Goal: Task Accomplishment & Management: Complete application form

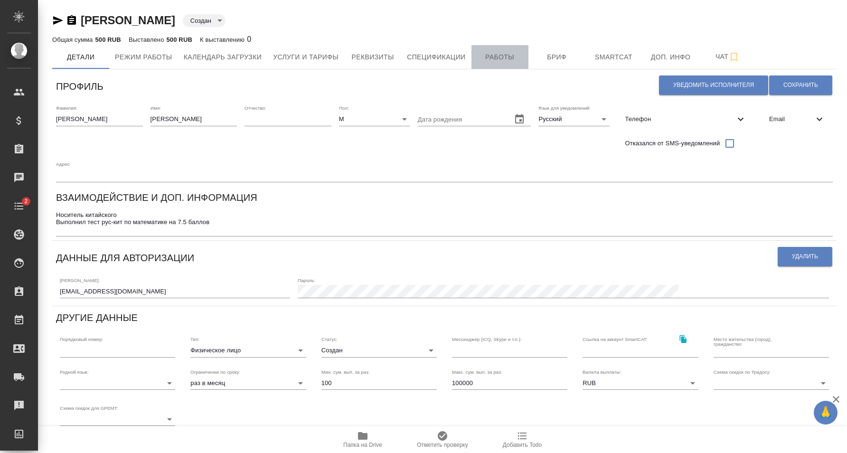
click at [505, 62] on span "Работы" at bounding box center [500, 57] width 46 height 12
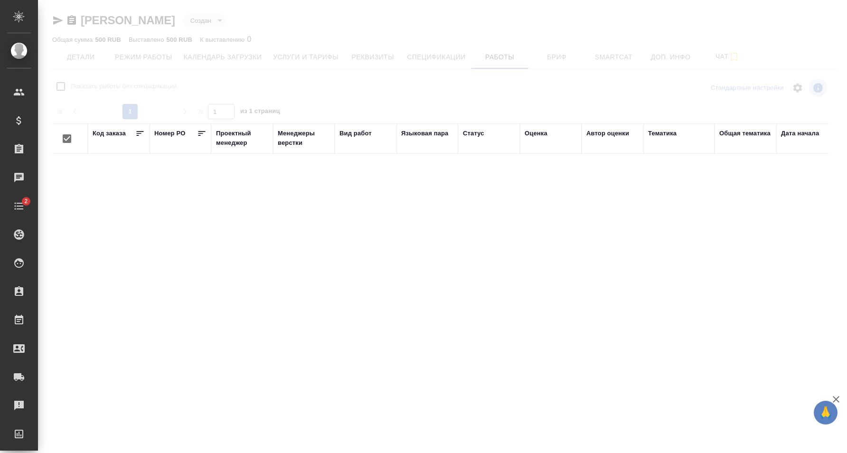
checkbox input "false"
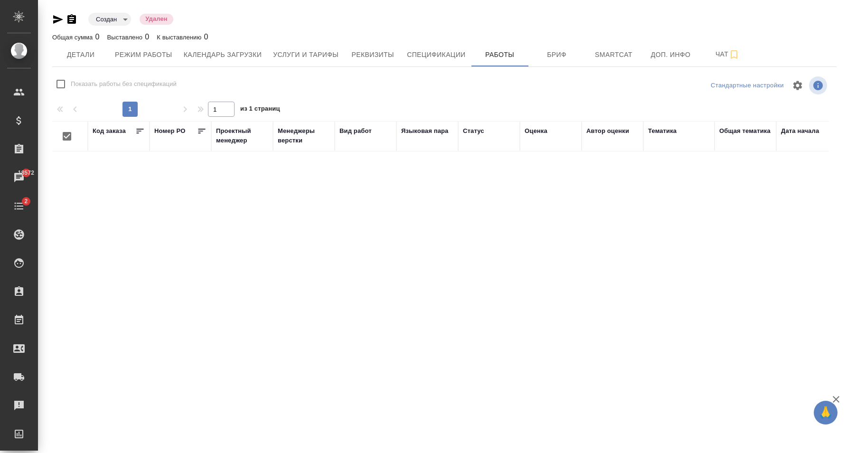
click at [118, 170] on div "Код заказа Номер PO Проектный менеджер Менеджеры верстки Вид работ Языковая пар…" at bounding box center [440, 244] width 776 height 247
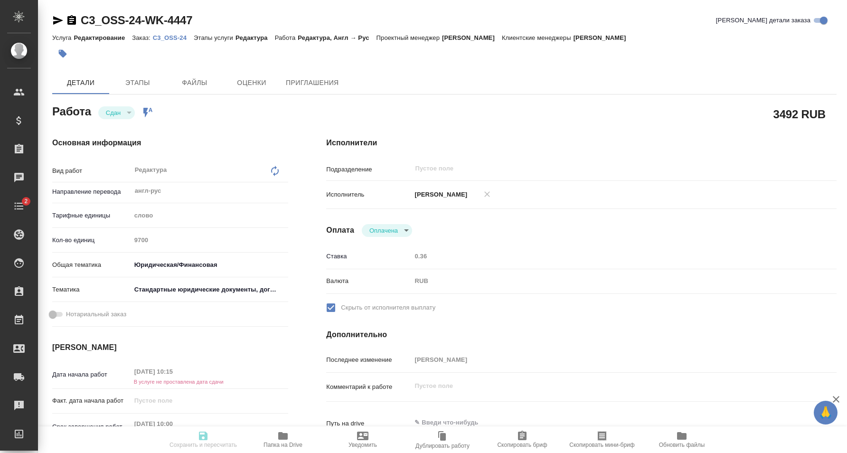
type textarea "x"
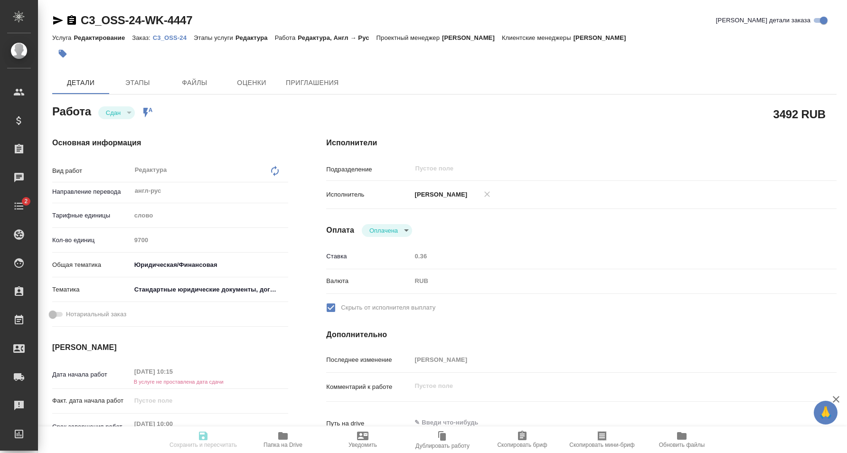
type textarea "x"
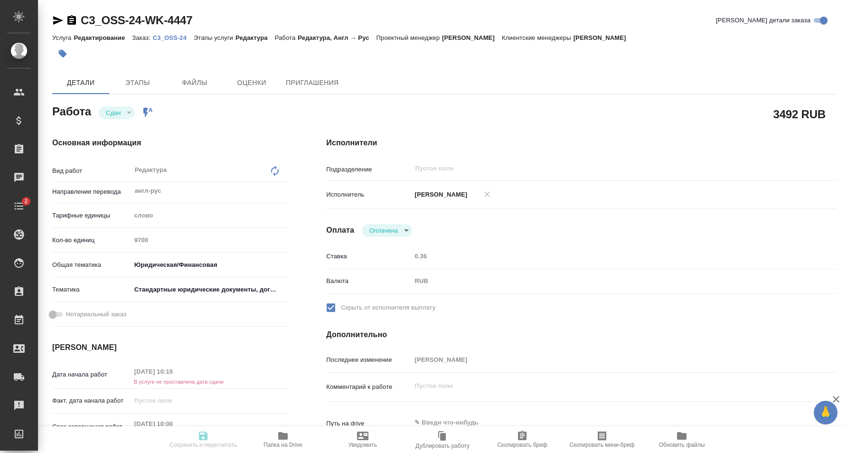
type textarea "x"
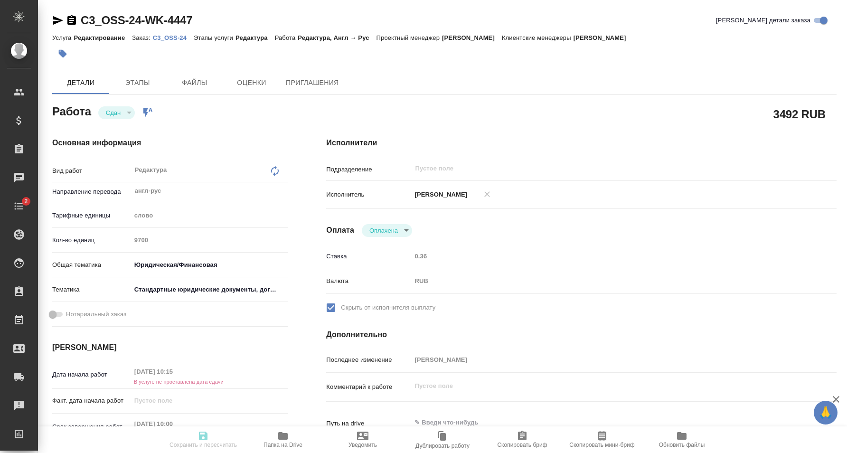
type textarea "x"
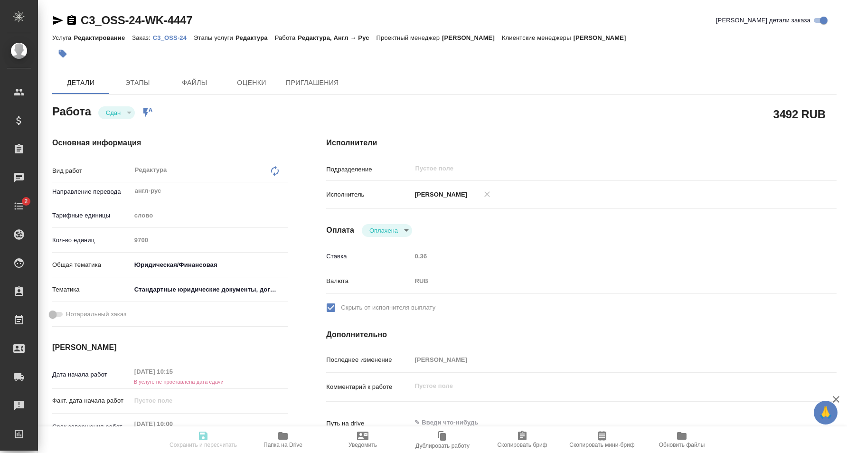
type textarea "x"
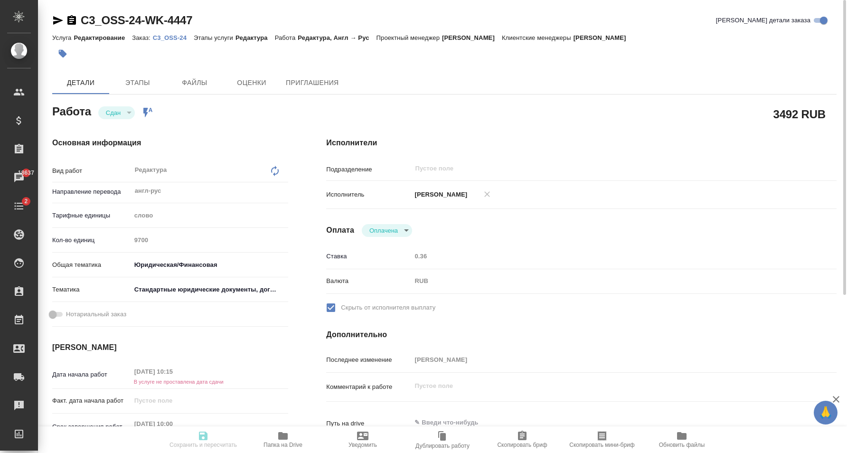
type textarea "x"
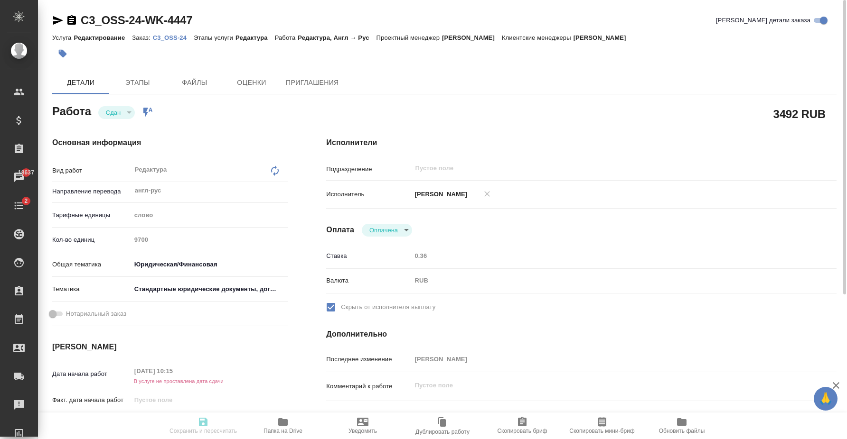
type textarea "x"
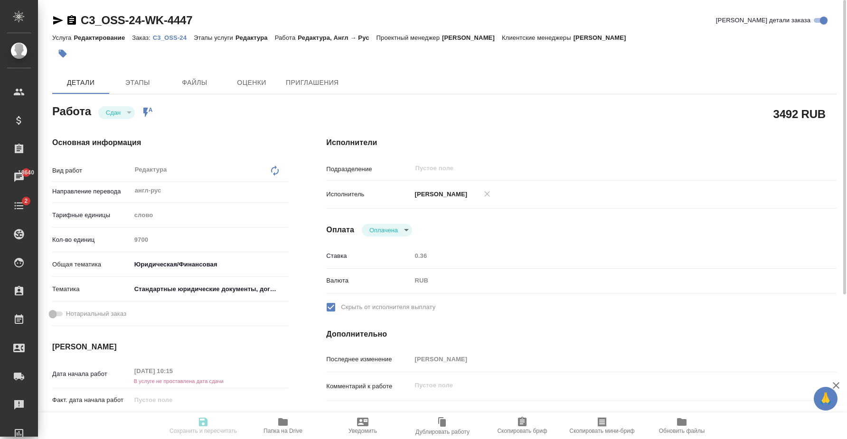
type textarea "x"
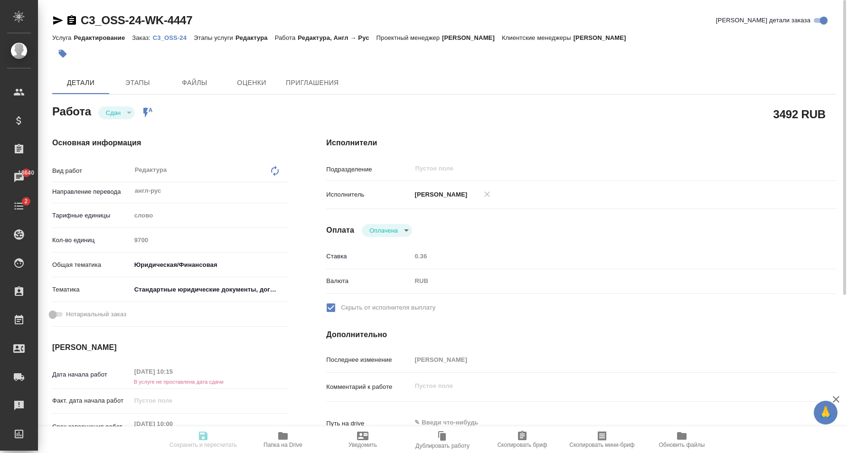
type textarea "x"
